Goal: Information Seeking & Learning: Learn about a topic

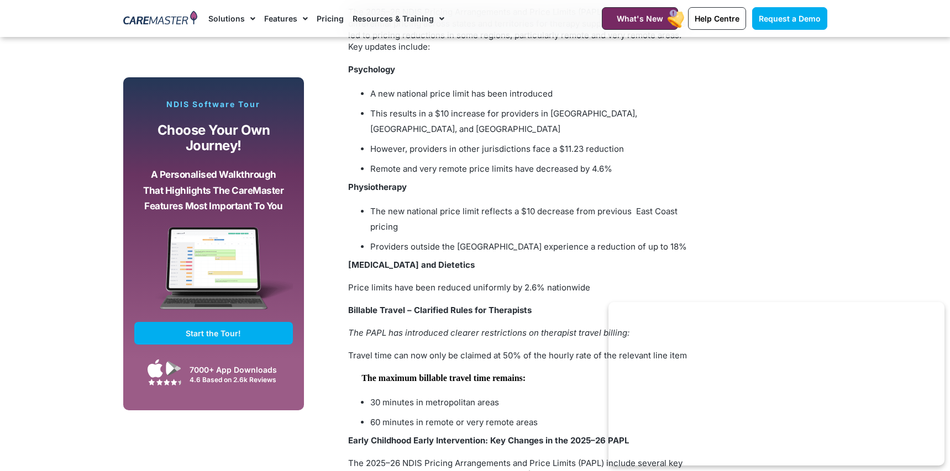
scroll to position [1268, 0]
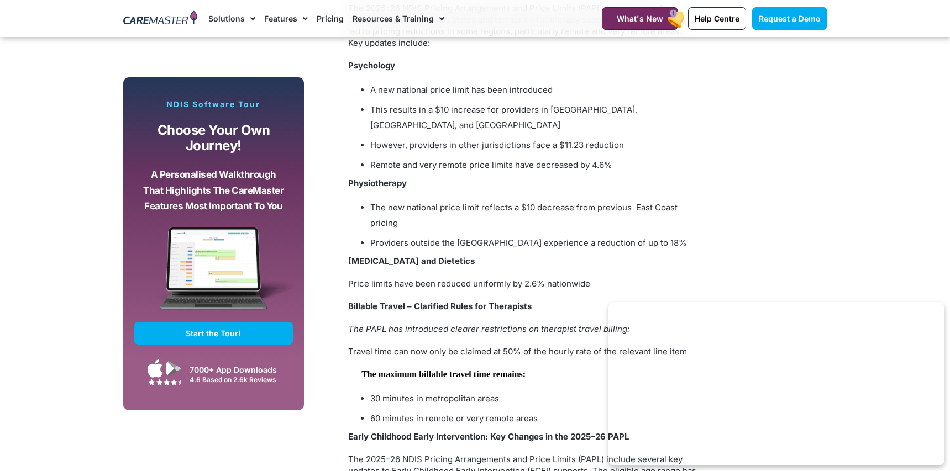
drag, startPoint x: 953, startPoint y: 55, endPoint x: 956, endPoint y: 198, distance: 143.1
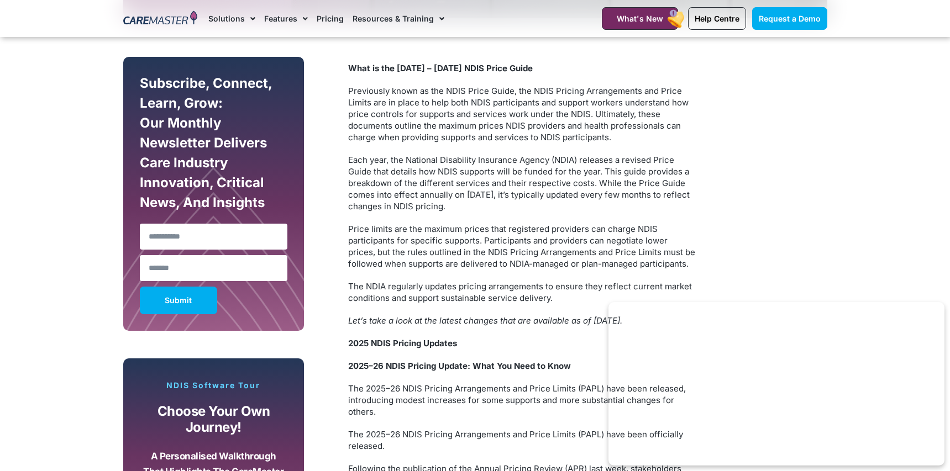
scroll to position [450, 0]
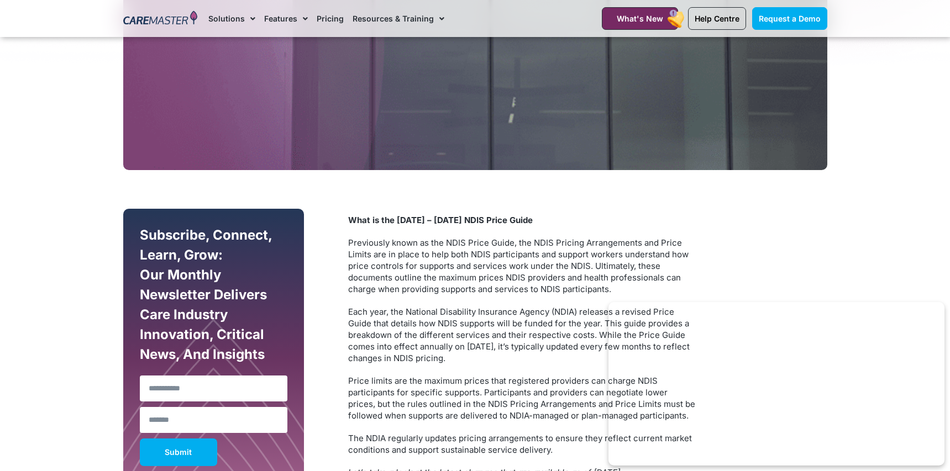
click at [324, 14] on link "Pricing" at bounding box center [330, 18] width 27 height 37
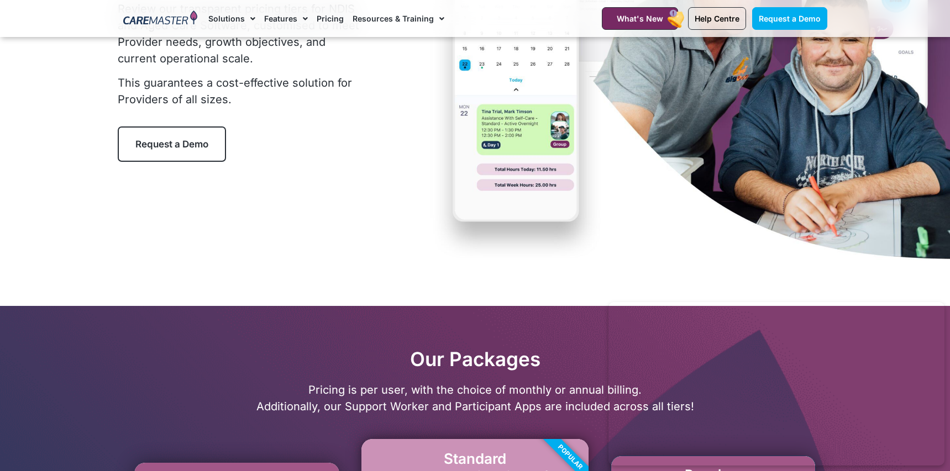
scroll to position [62, 0]
